Goal: Information Seeking & Learning: Learn about a topic

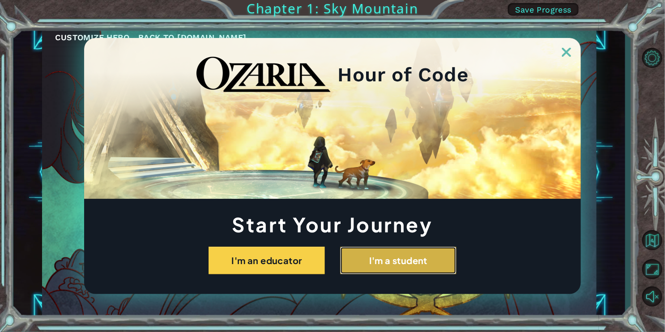
click at [366, 271] on button "I'm a student" at bounding box center [398, 261] width 116 height 28
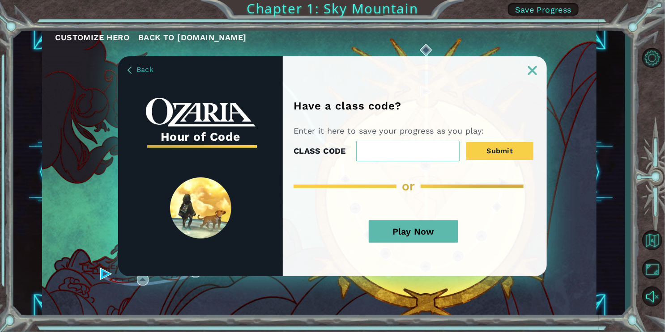
click at [533, 64] on link at bounding box center [532, 64] width 29 height 7
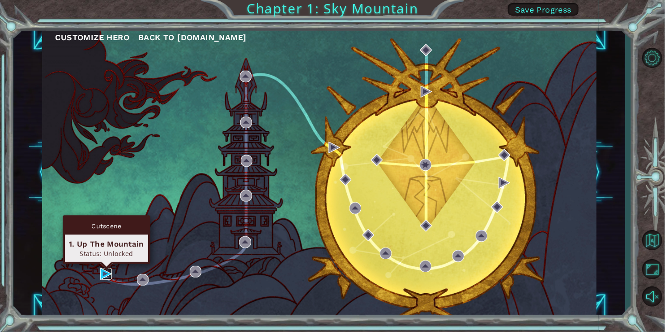
click at [101, 276] on img at bounding box center [106, 274] width 12 height 12
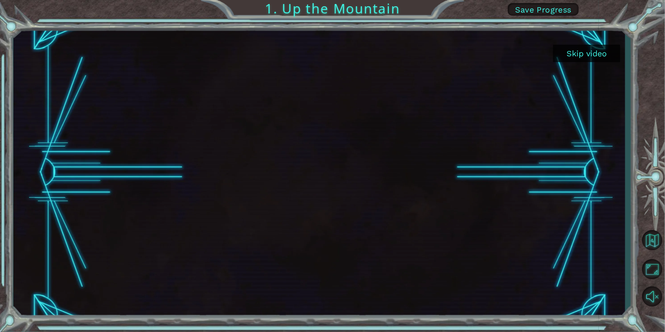
click at [577, 49] on button "Skip video" at bounding box center [586, 53] width 67 height 17
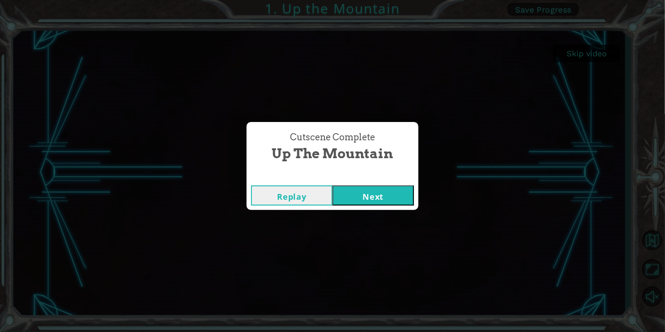
click at [364, 190] on button "Next" at bounding box center [372, 196] width 81 height 20
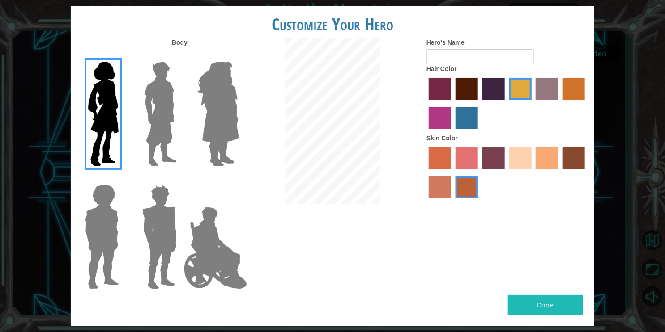
click at [438, 95] on label "paprika hair color" at bounding box center [440, 89] width 22 height 22
click at [426, 103] on input "paprika hair color" at bounding box center [426, 103] width 0 height 0
click at [468, 94] on label "maroon hair color" at bounding box center [467, 89] width 22 height 22
click at [452, 103] on input "maroon hair color" at bounding box center [452, 103] width 0 height 0
click at [488, 94] on label "hot purple hair color" at bounding box center [493, 89] width 22 height 22
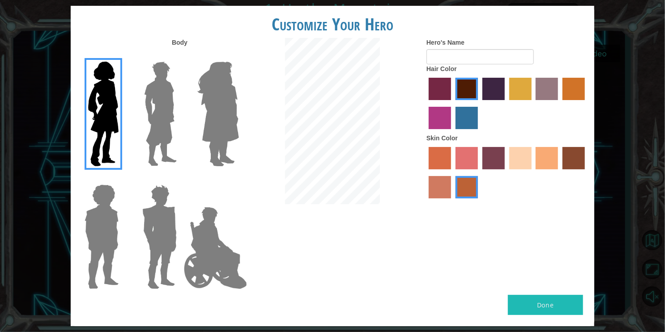
click at [479, 103] on input "hot purple hair color" at bounding box center [479, 103] width 0 height 0
click at [491, 161] on label "tosca skin color" at bounding box center [493, 158] width 22 height 22
click at [479, 173] on input "tosca skin color" at bounding box center [479, 173] width 0 height 0
click at [435, 183] on label "burning sand skin color" at bounding box center [440, 187] width 22 height 22
click at [586, 173] on input "burning sand skin color" at bounding box center [586, 173] width 0 height 0
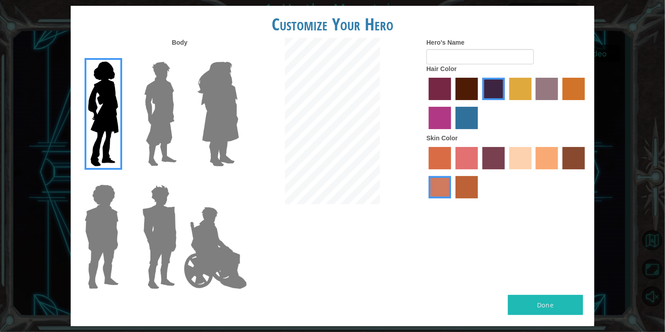
click at [528, 159] on label "sandy beach skin color" at bounding box center [520, 158] width 22 height 22
click at [506, 173] on input "sandy beach skin color" at bounding box center [506, 173] width 0 height 0
click at [135, 136] on div at bounding box center [158, 110] width 58 height 123
click at [204, 132] on img at bounding box center [218, 114] width 49 height 112
click at [239, 56] on input "Hero Amethyst" at bounding box center [239, 56] width 0 height 0
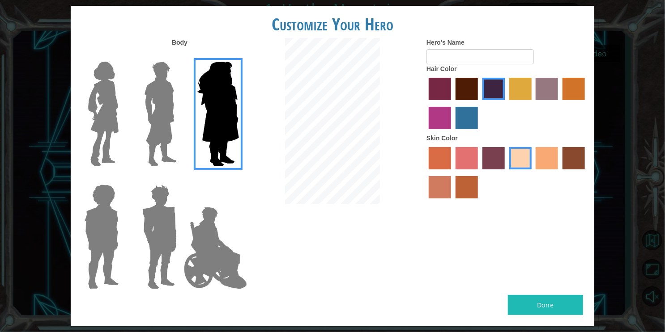
click at [153, 128] on img at bounding box center [161, 114] width 40 height 112
click at [180, 56] on input "Hero Lars" at bounding box center [180, 56] width 0 height 0
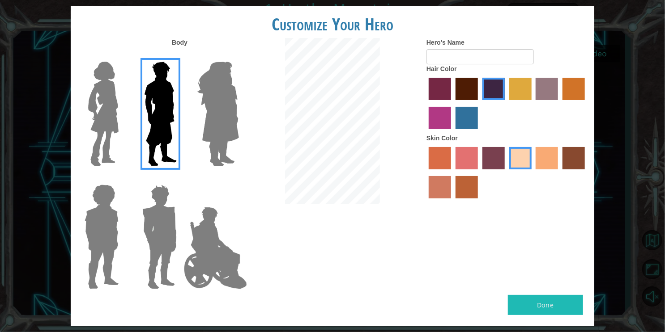
click at [127, 132] on div at bounding box center [100, 110] width 58 height 123
click at [115, 128] on img at bounding box center [104, 114] width 38 height 112
click at [122, 56] on input "Hero Connie" at bounding box center [122, 56] width 0 height 0
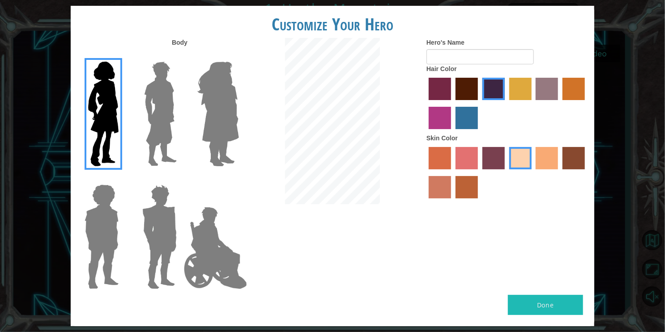
click at [153, 119] on img at bounding box center [161, 114] width 40 height 112
click at [180, 56] on input "Hero Lars" at bounding box center [180, 56] width 0 height 0
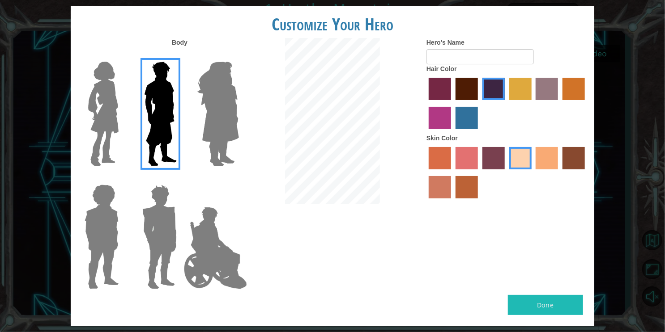
click at [153, 119] on img at bounding box center [161, 114] width 40 height 112
click at [180, 56] on input "Hero Lars" at bounding box center [180, 56] width 0 height 0
click at [464, 92] on label "maroon hair color" at bounding box center [467, 89] width 22 height 22
click at [452, 103] on input "maroon hair color" at bounding box center [452, 103] width 0 height 0
click at [440, 59] on input "Hero's Name" at bounding box center [479, 56] width 107 height 15
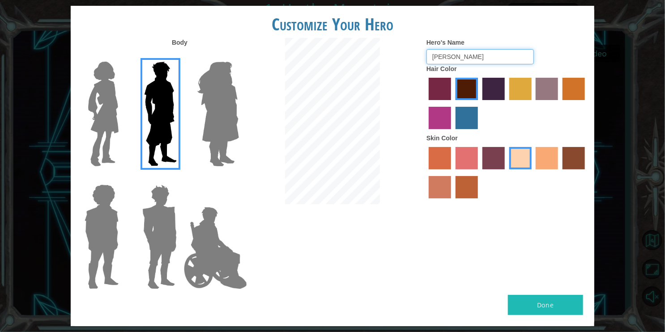
type input "[PERSON_NAME]"
drag, startPoint x: 553, startPoint y: 302, endPoint x: 558, endPoint y: 301, distance: 4.6
click at [554, 302] on button "Done" at bounding box center [545, 305] width 75 height 20
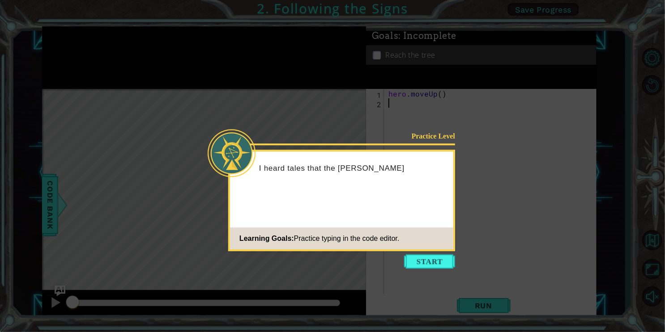
click at [409, 254] on icon at bounding box center [332, 166] width 665 height 332
click at [409, 259] on button "Start" at bounding box center [429, 262] width 51 height 14
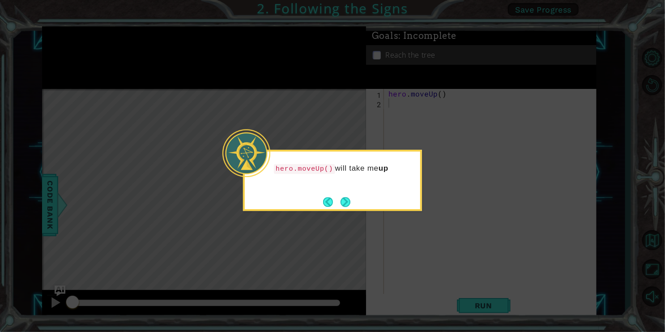
click at [312, 200] on div "hero.moveUp() will take me up" at bounding box center [332, 180] width 179 height 61
click at [345, 203] on button "Next" at bounding box center [346, 202] width 10 height 10
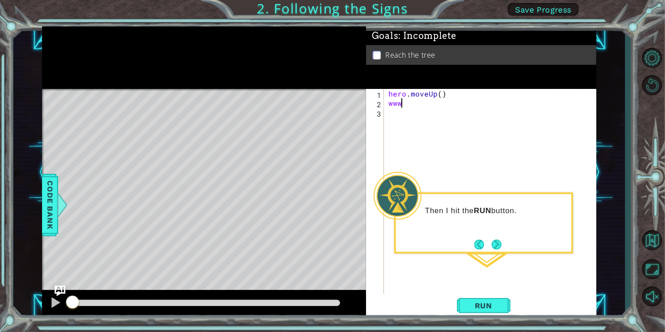
type textarea "w"
click at [480, 302] on span "Run" at bounding box center [483, 306] width 35 height 9
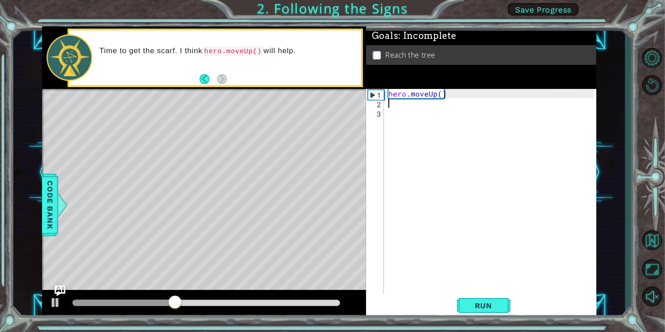
click at [439, 94] on div "hero . moveUp ( )" at bounding box center [493, 202] width 212 height 226
type textarea "hero.moveUp(2)"
click at [493, 297] on button "Run" at bounding box center [484, 305] width 54 height 23
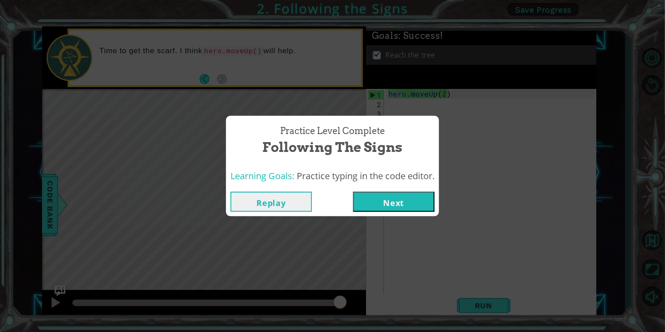
click at [416, 205] on button "Next" at bounding box center [393, 202] width 81 height 20
